Goal: Information Seeking & Learning: Check status

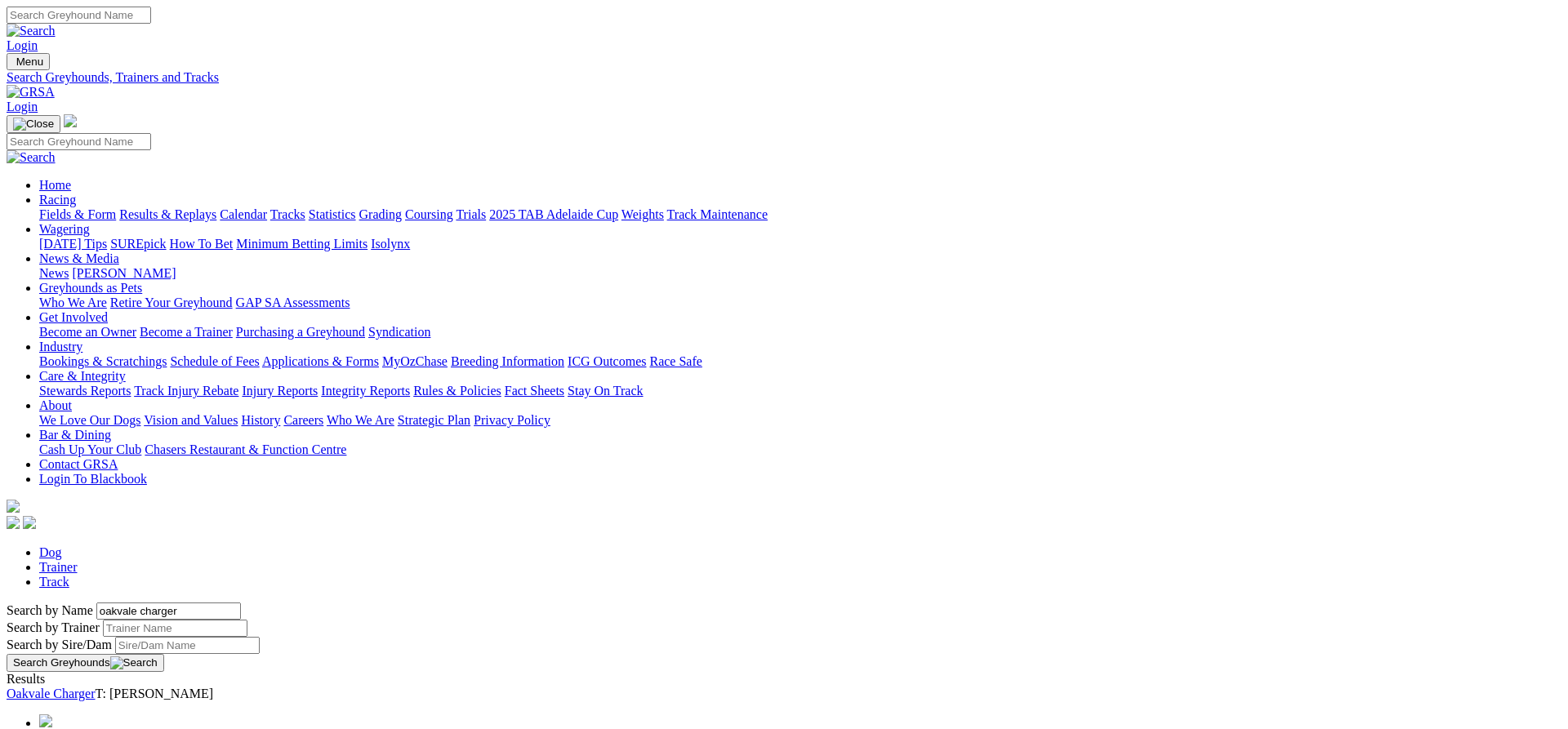
click at [95, 687] on link "Oakvale Charger" at bounding box center [52, 694] width 89 height 14
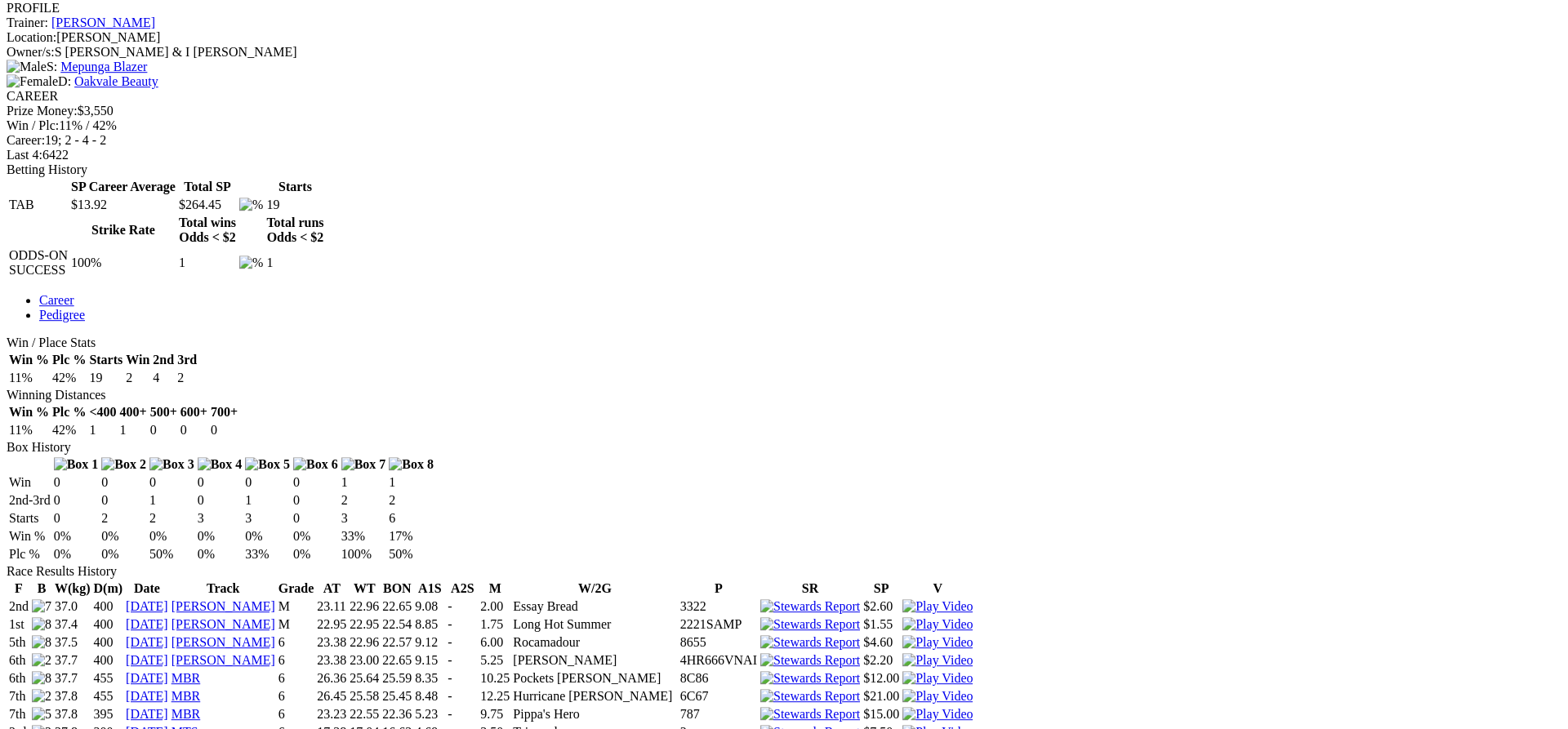
scroll to position [666, 0]
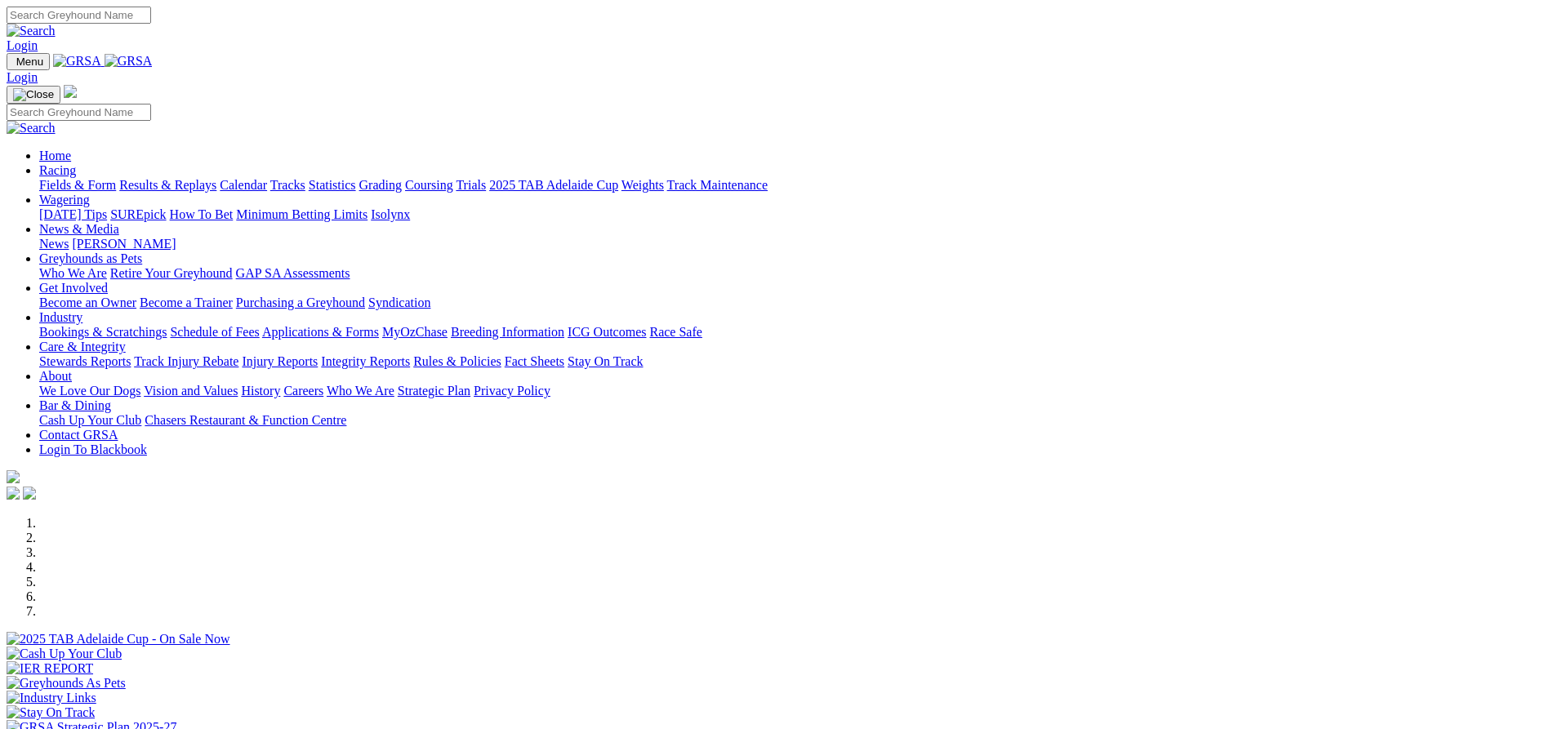
click at [131, 354] on link "Stewards Reports" at bounding box center [85, 361] width 91 height 14
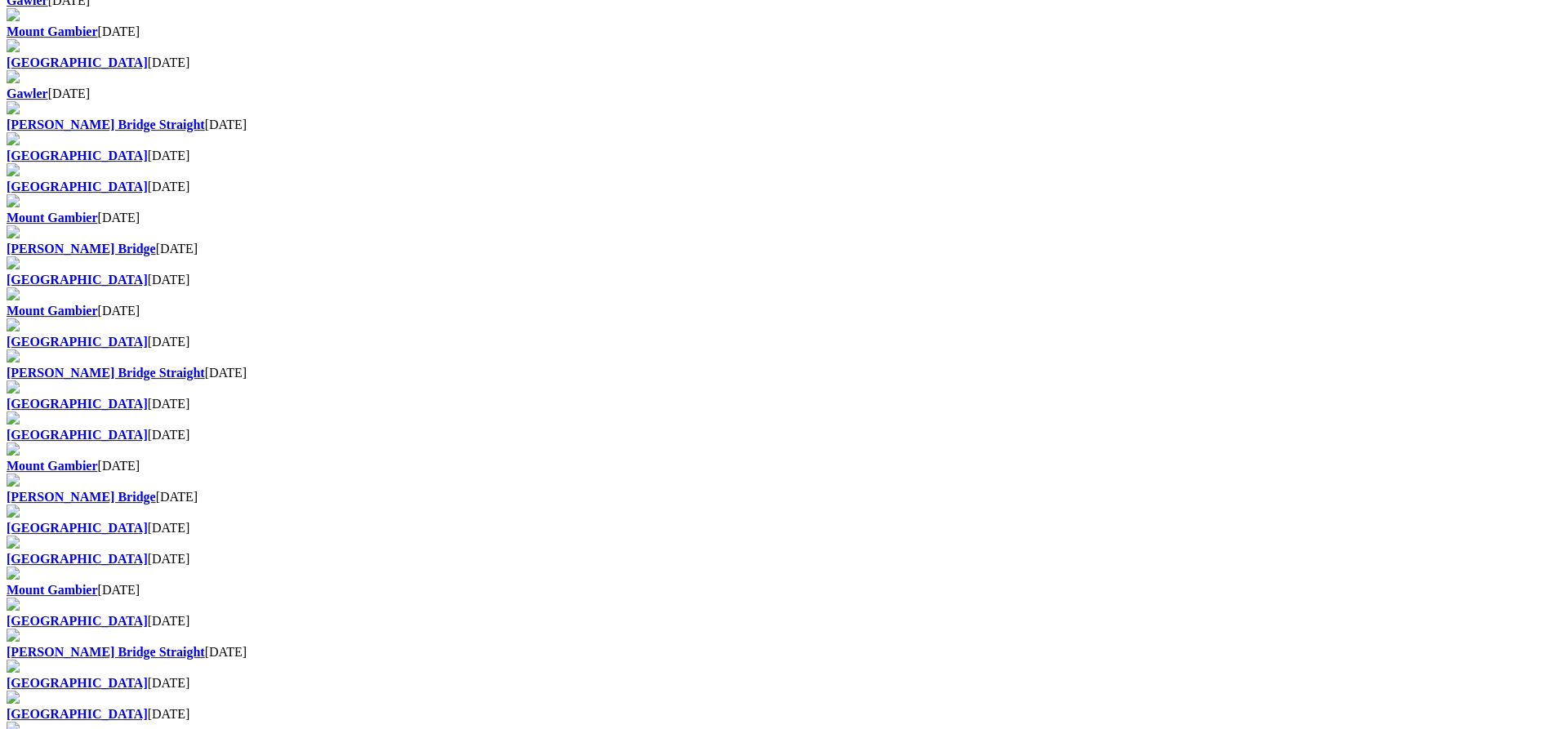
scroll to position [750, 0]
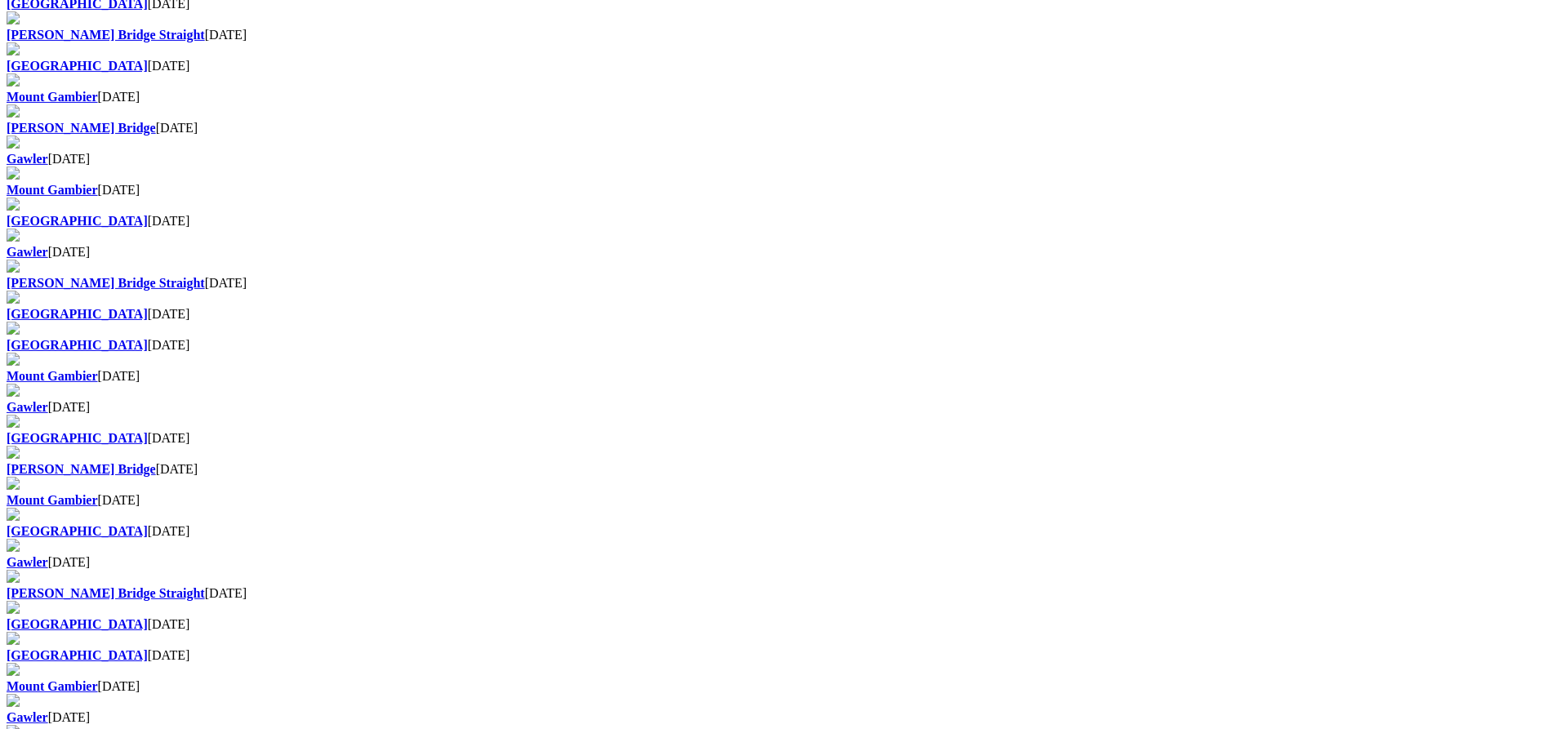
scroll to position [1000, 0]
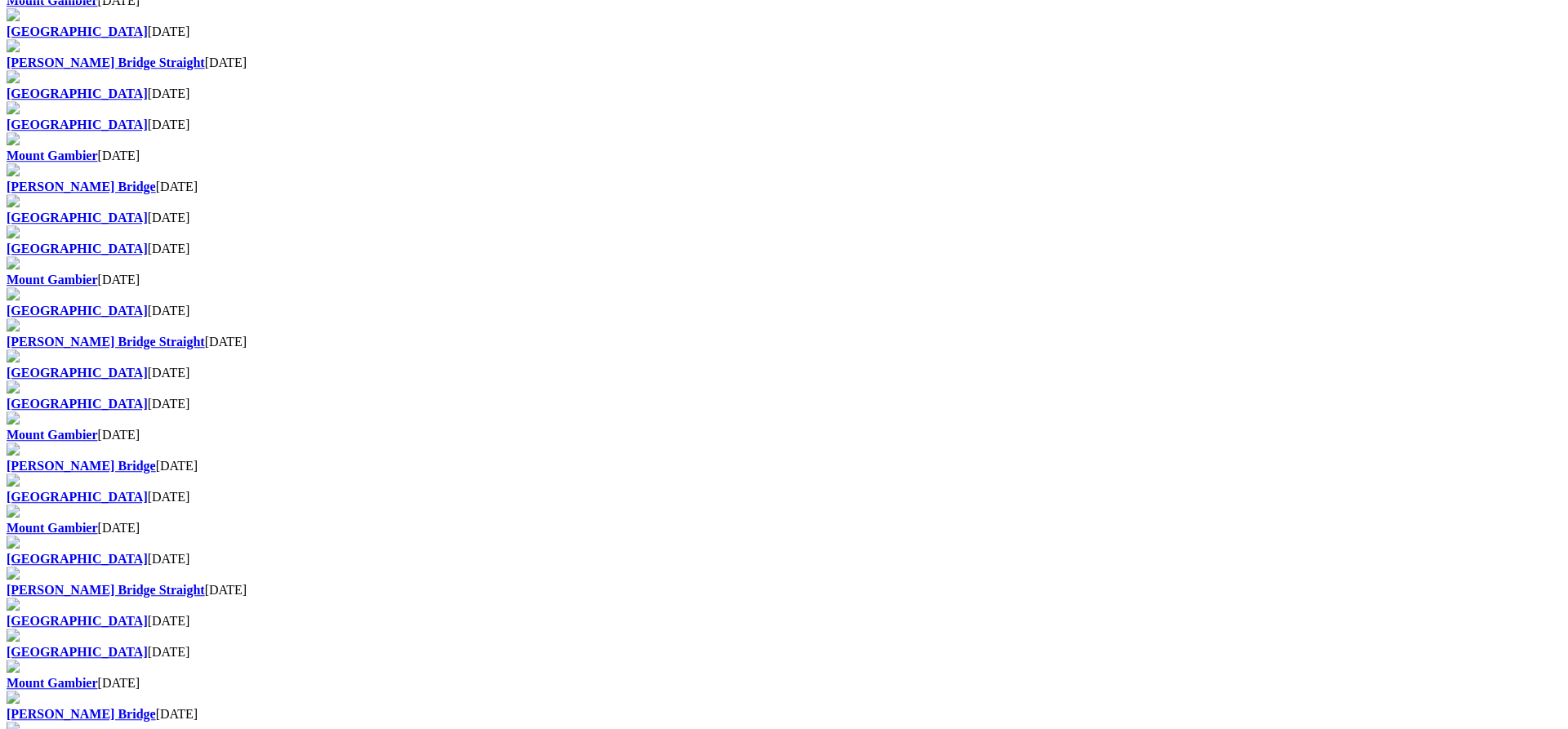
scroll to position [1083, 0]
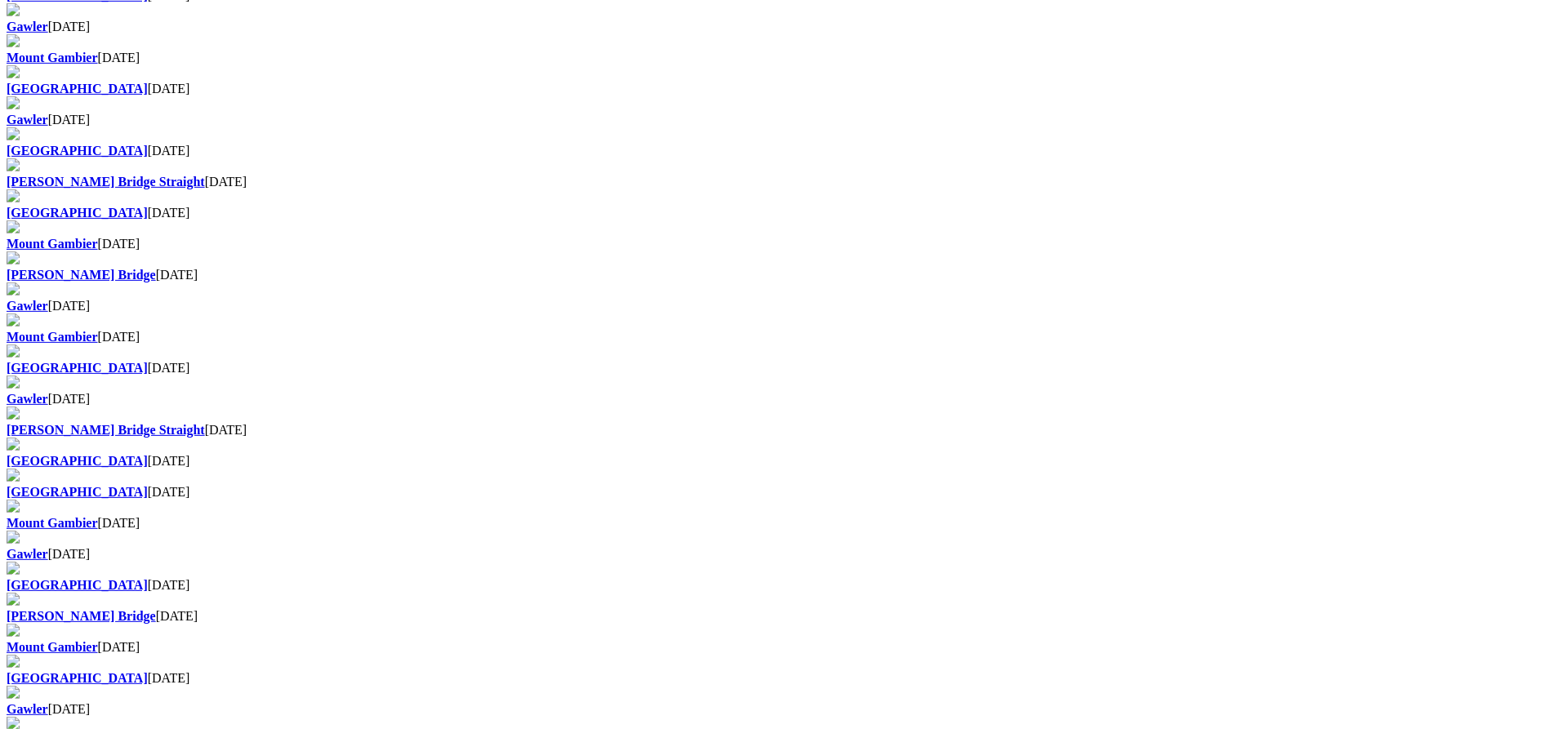
scroll to position [916, 0]
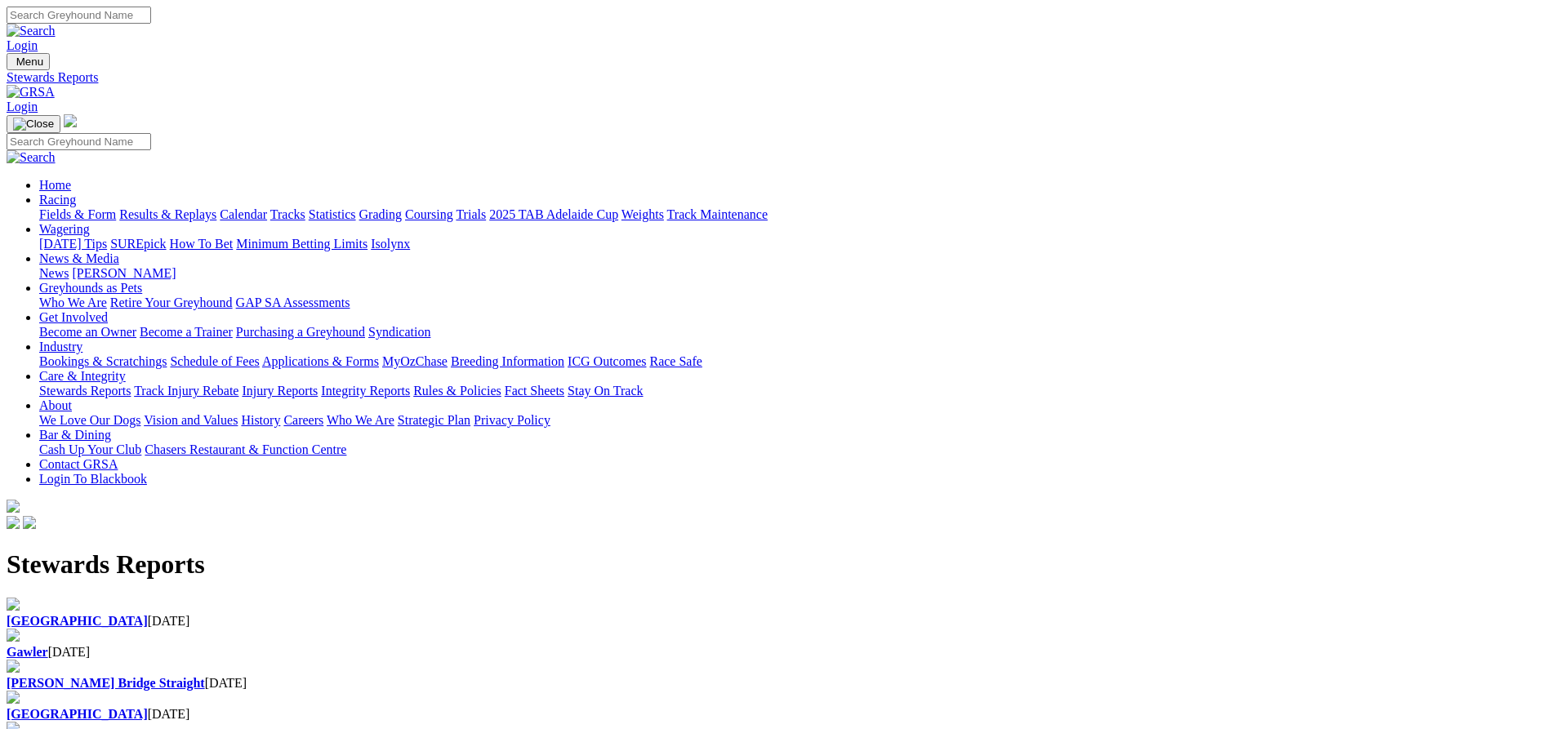
drag, startPoint x: 352, startPoint y: 111, endPoint x: 367, endPoint y: 126, distance: 21.2
click at [217, 207] on link "Results & Replays" at bounding box center [168, 214] width 97 height 14
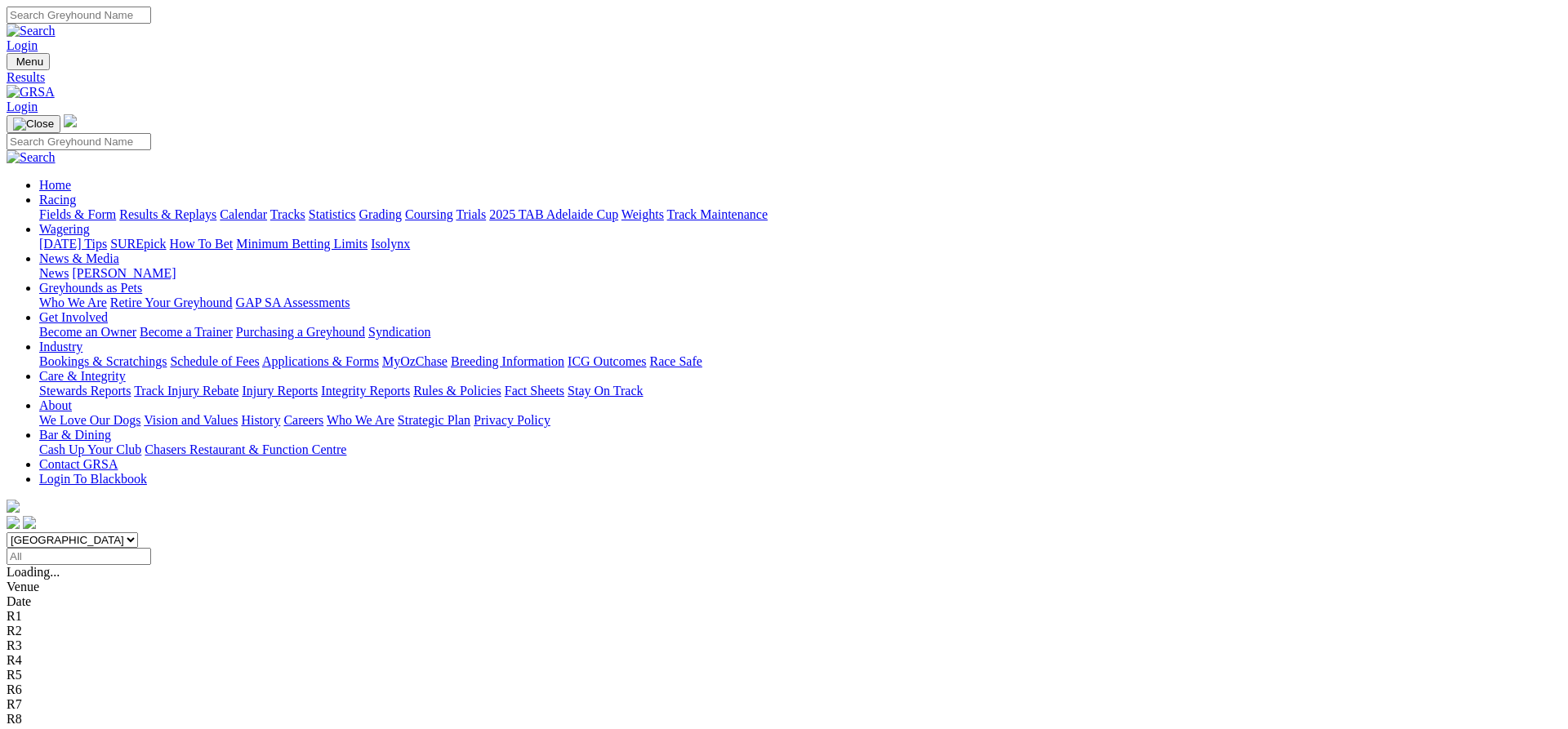
click at [151, 548] on input "Select date" at bounding box center [79, 557] width 144 height 17
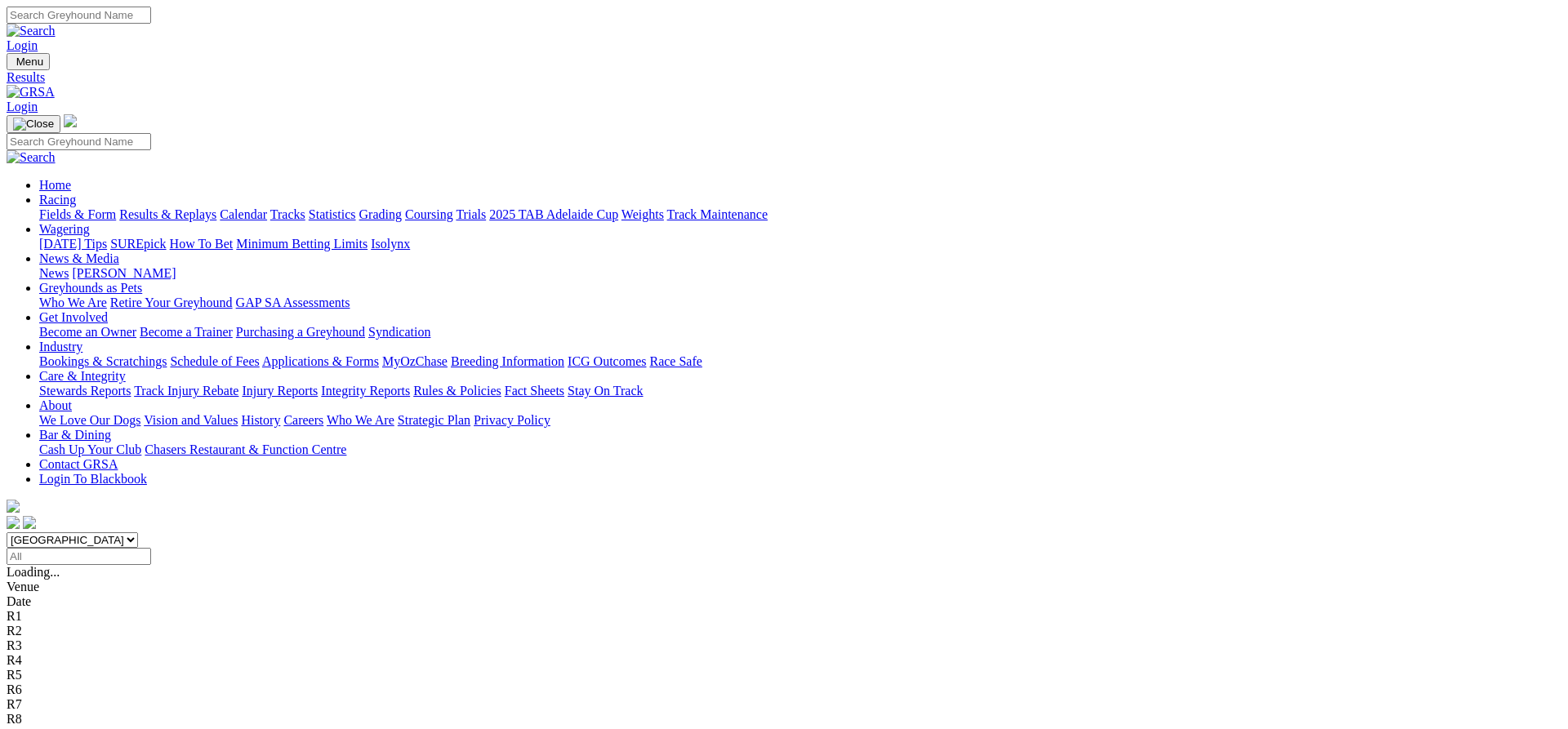
drag, startPoint x: 675, startPoint y: 346, endPoint x: 683, endPoint y: 344, distance: 8.2
type input "[DATE]"
